Goal: Transaction & Acquisition: Purchase product/service

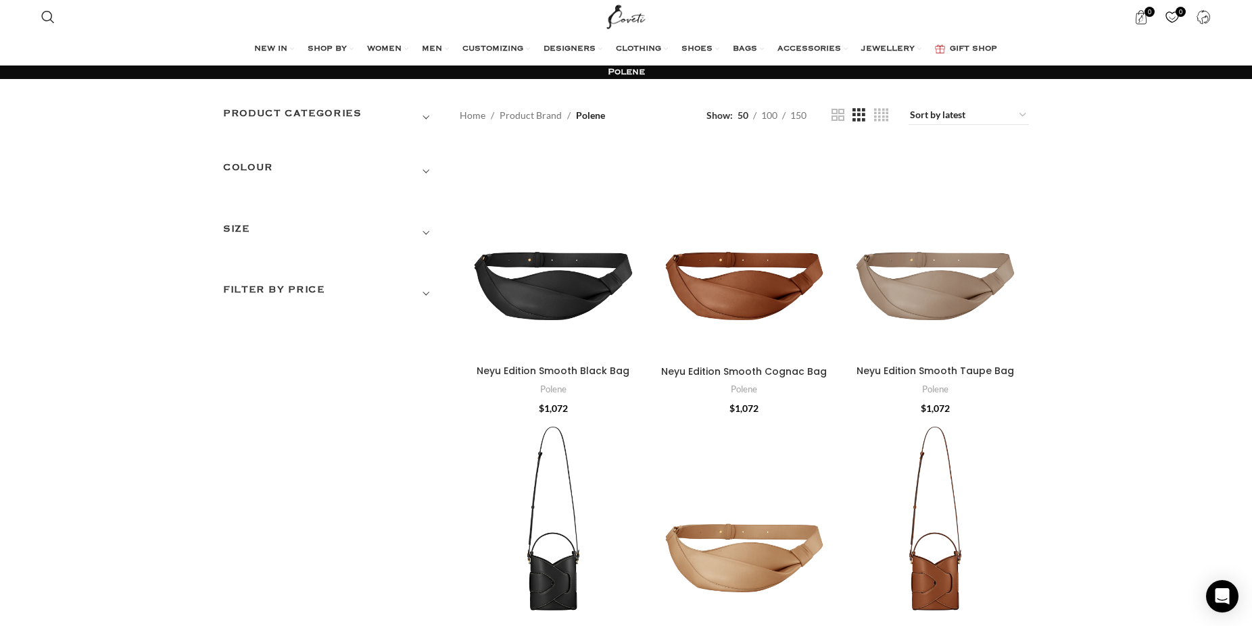
click at [647, 105] on span "Show sidebar" at bounding box center [626, 313] width 1252 height 626
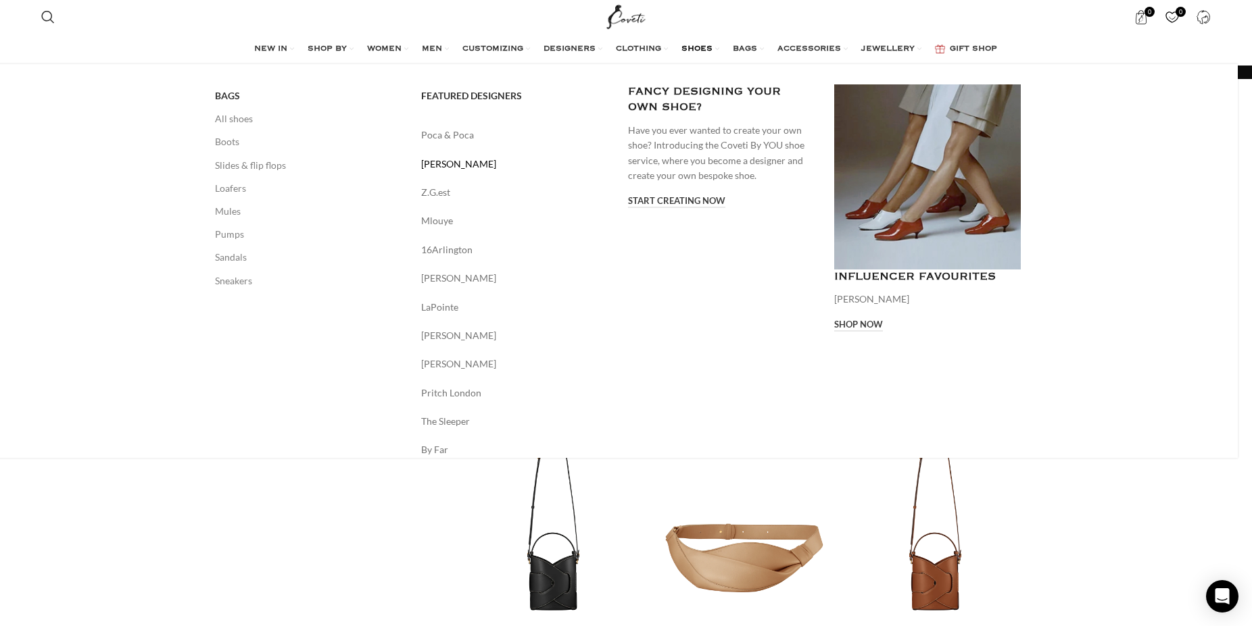
click at [439, 161] on link "[PERSON_NAME]" at bounding box center [514, 164] width 187 height 15
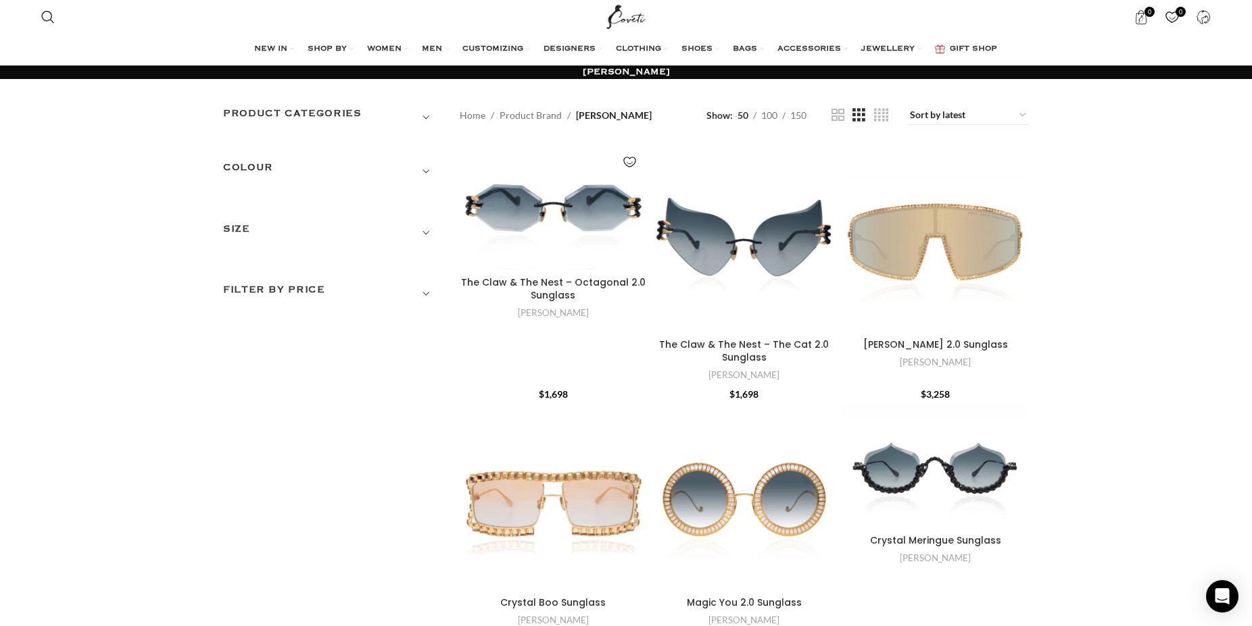
click at [546, 201] on div "The Claw & The Nest – Octagonal 2.0 Sunglass" at bounding box center [506, 207] width 93 height 125
